Goal: Task Accomplishment & Management: Understand process/instructions

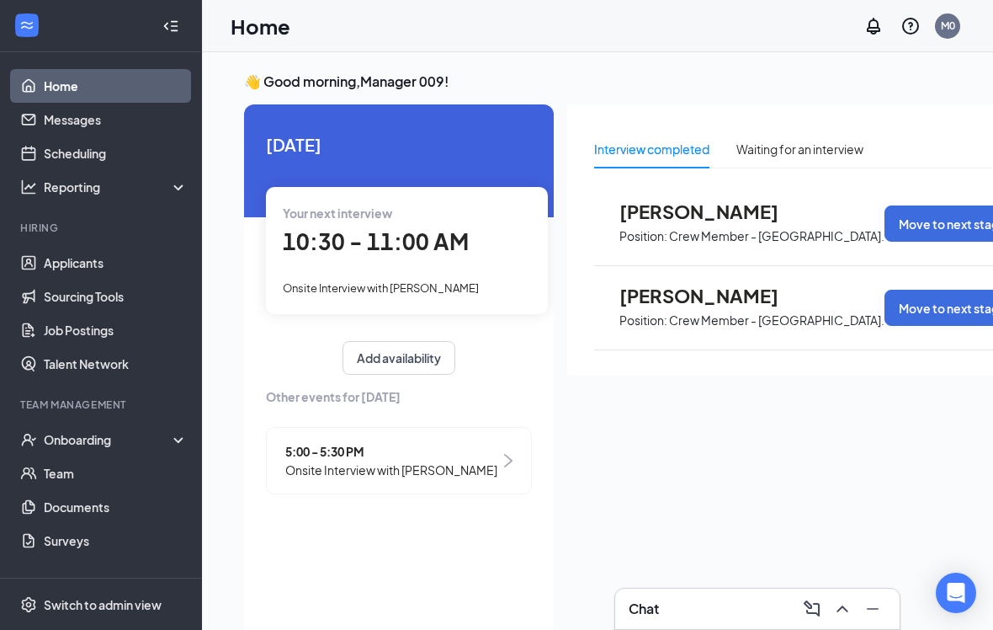
click at [103, 432] on div "Onboarding" at bounding box center [109, 439] width 130 height 17
click at [91, 481] on link "Overview" at bounding box center [116, 473] width 144 height 34
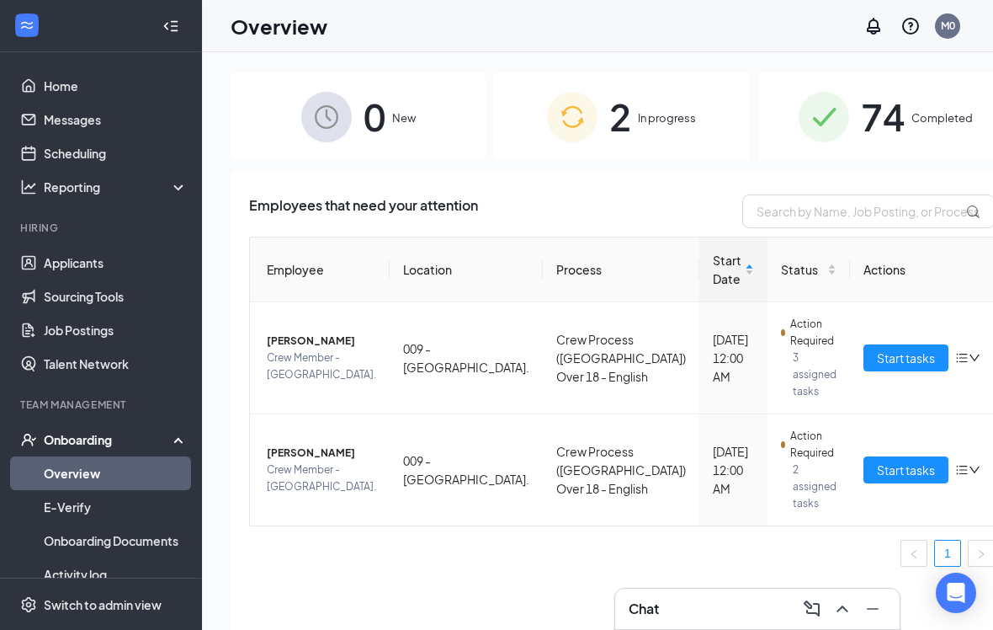
click at [638, 119] on span "In progress" at bounding box center [667, 117] width 58 height 17
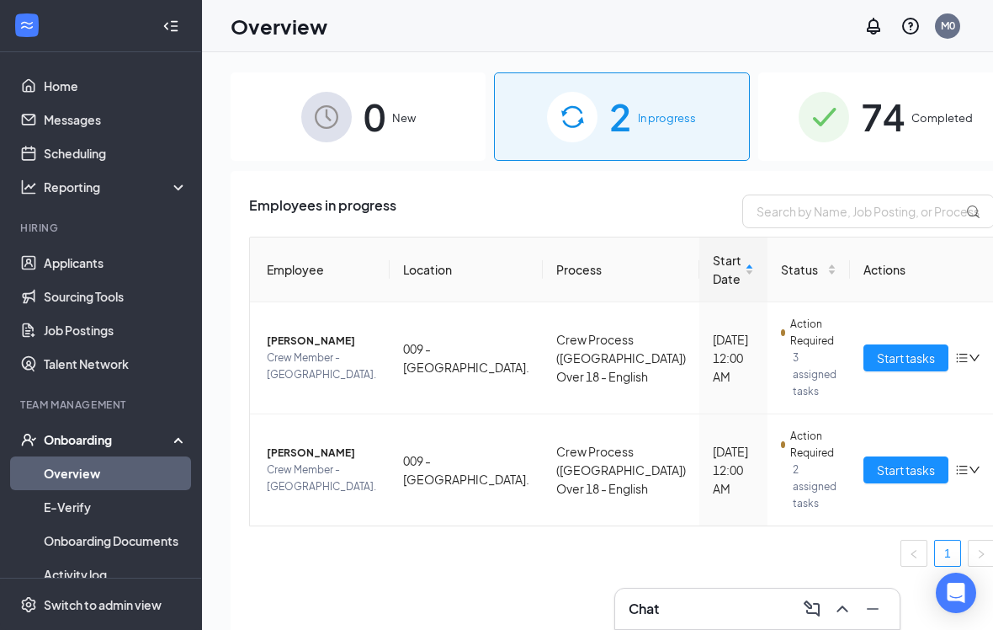
click at [877, 472] on span "Start tasks" at bounding box center [906, 469] width 58 height 19
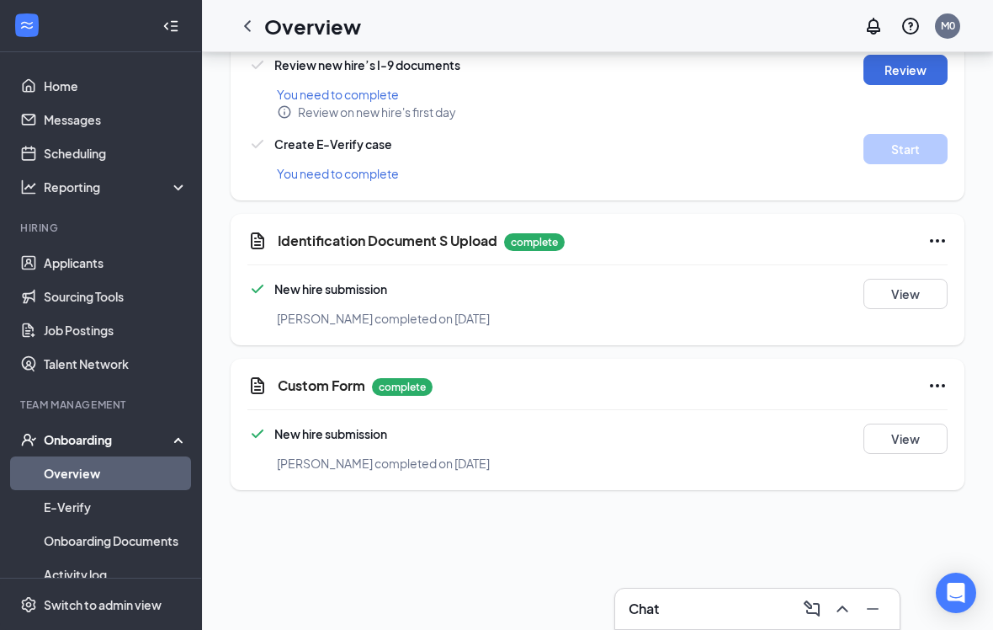
scroll to position [145, 0]
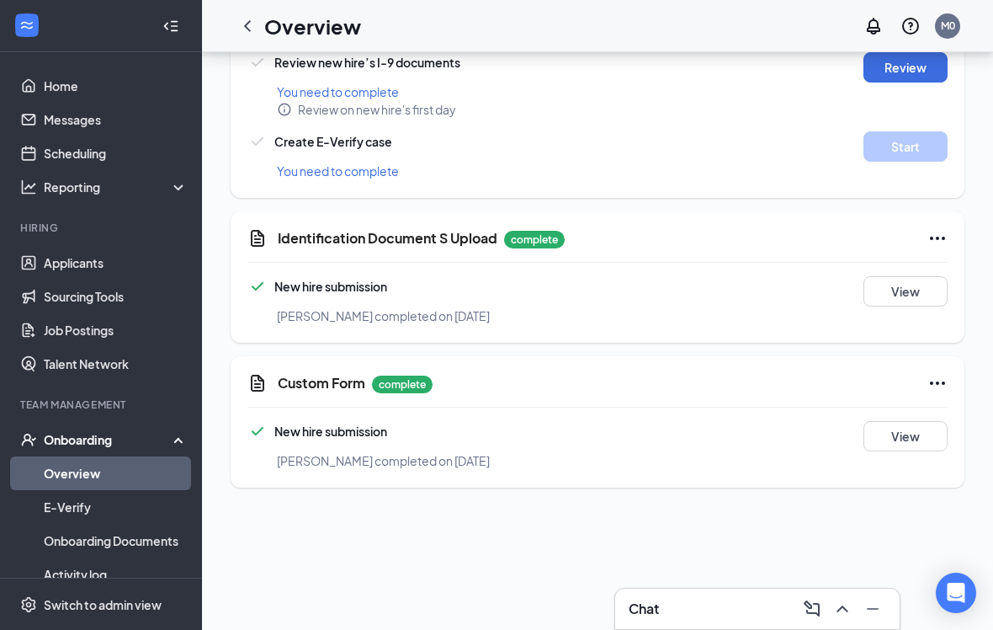
click at [917, 290] on button "View" at bounding box center [906, 291] width 84 height 30
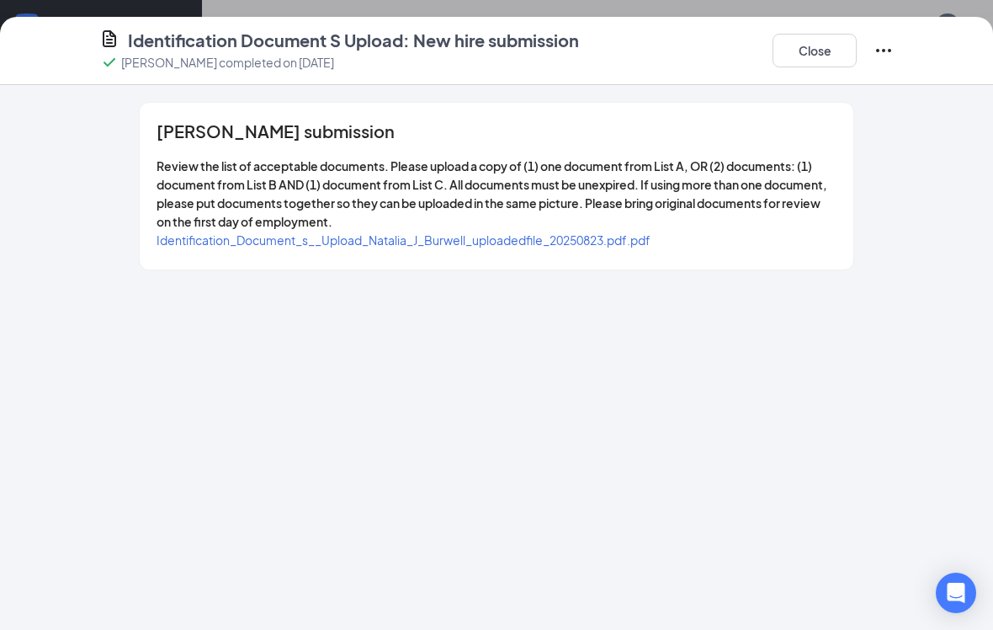
click at [592, 237] on span "Identification_Document_s__Upload_Natalia_J_Burwell_uploadedfile_20250823.pdf.p…" at bounding box center [404, 239] width 494 height 15
click at [819, 61] on button "Close" at bounding box center [815, 51] width 84 height 34
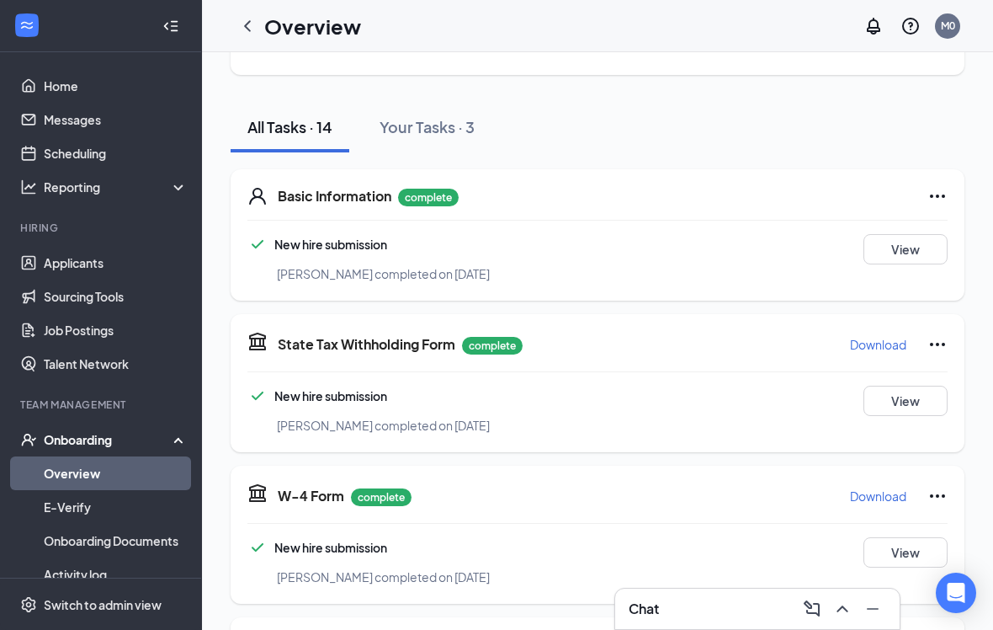
scroll to position [152, 0]
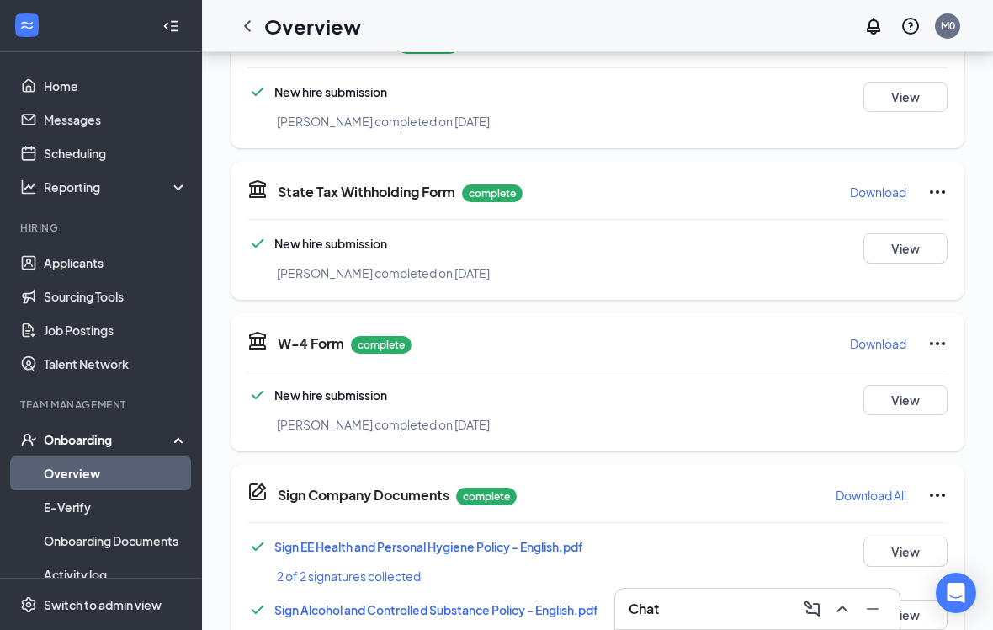
click at [148, 470] on link "Overview" at bounding box center [116, 473] width 144 height 34
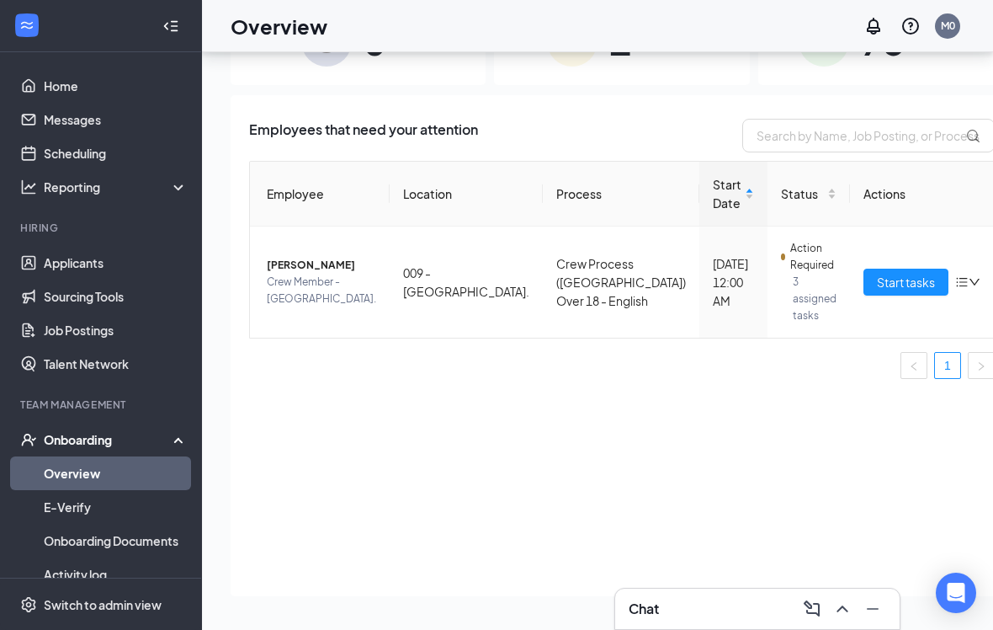
click at [877, 273] on span "Start tasks" at bounding box center [906, 282] width 58 height 19
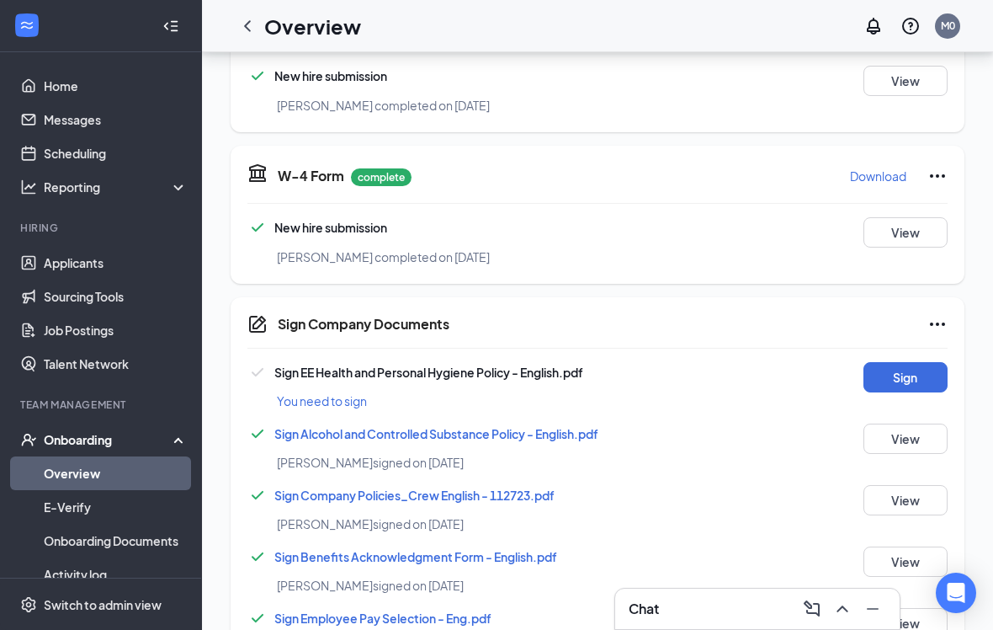
scroll to position [1226, 0]
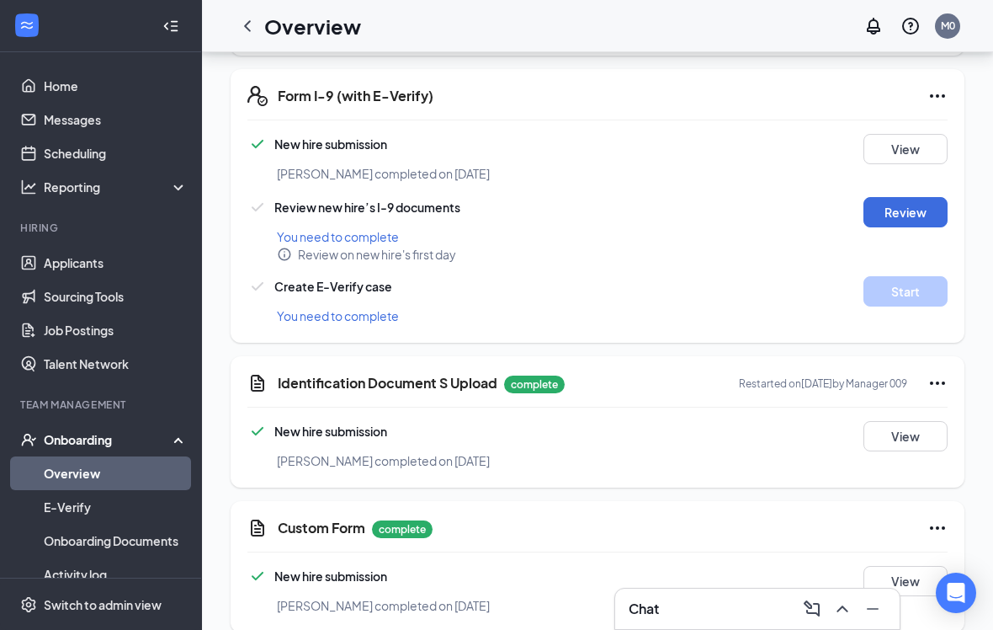
click at [917, 430] on button "View" at bounding box center [906, 436] width 84 height 30
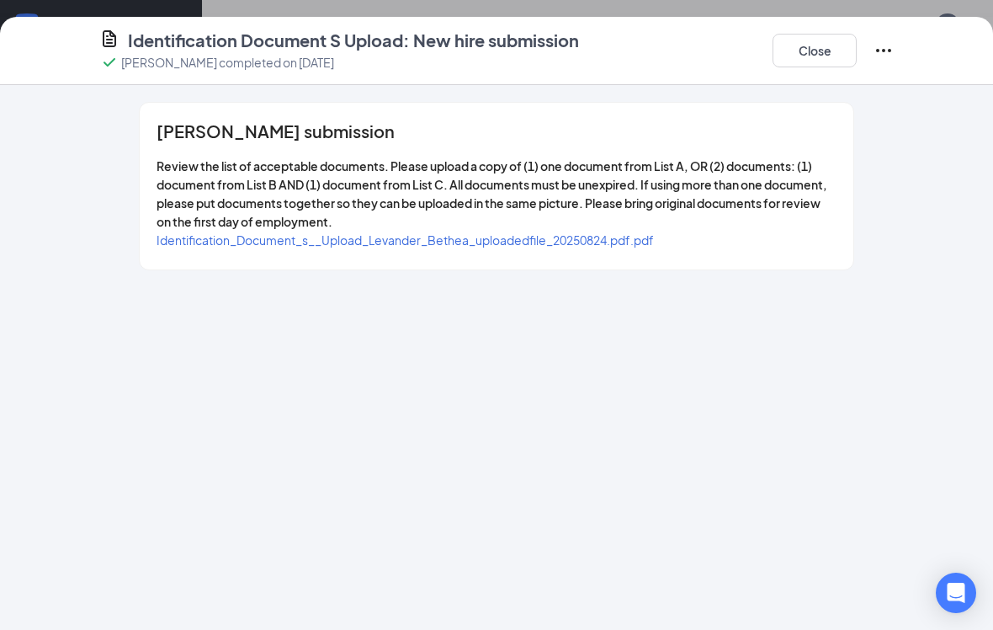
click at [598, 240] on span "Identification_Document_s__Upload_Levander_Bethea_uploadedfile_20250824.pdf.pdf" at bounding box center [405, 239] width 497 height 15
click at [829, 58] on button "Close" at bounding box center [815, 51] width 84 height 34
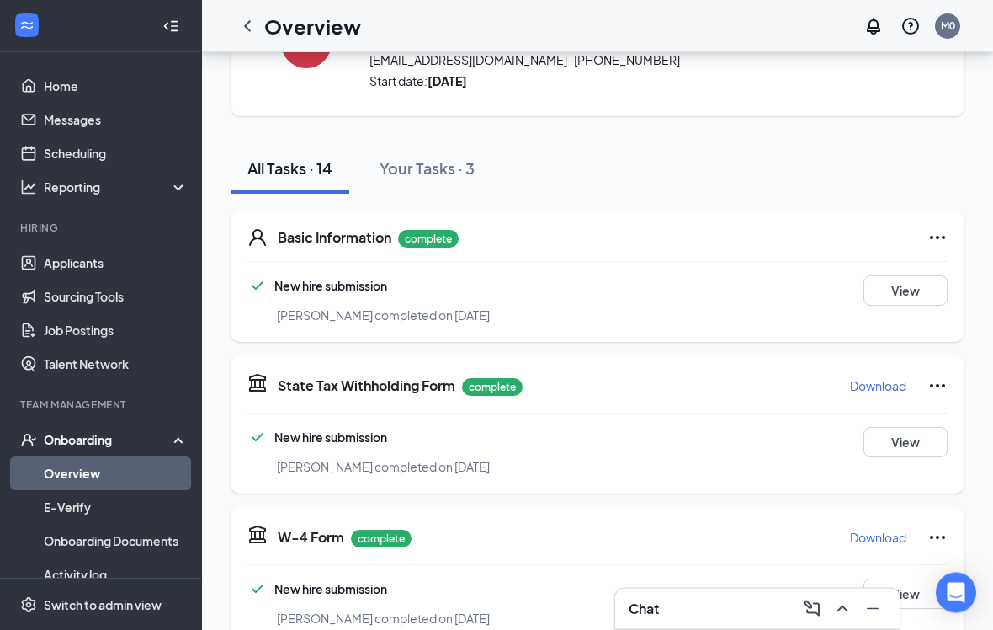
scroll to position [0, 0]
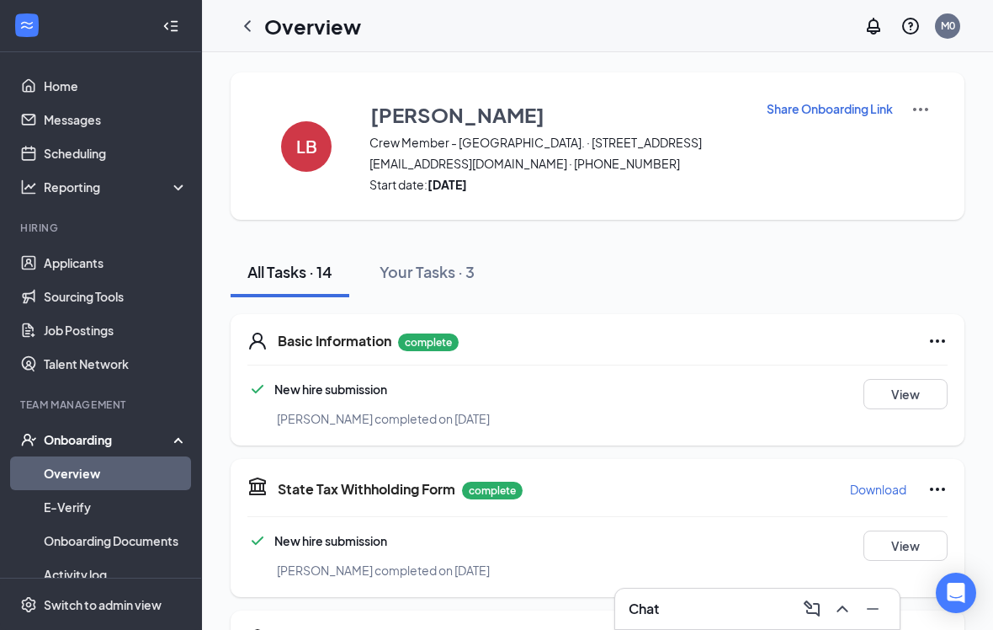
click at [916, 390] on button "View" at bounding box center [906, 394] width 84 height 30
